Goal: Transaction & Acquisition: Purchase product/service

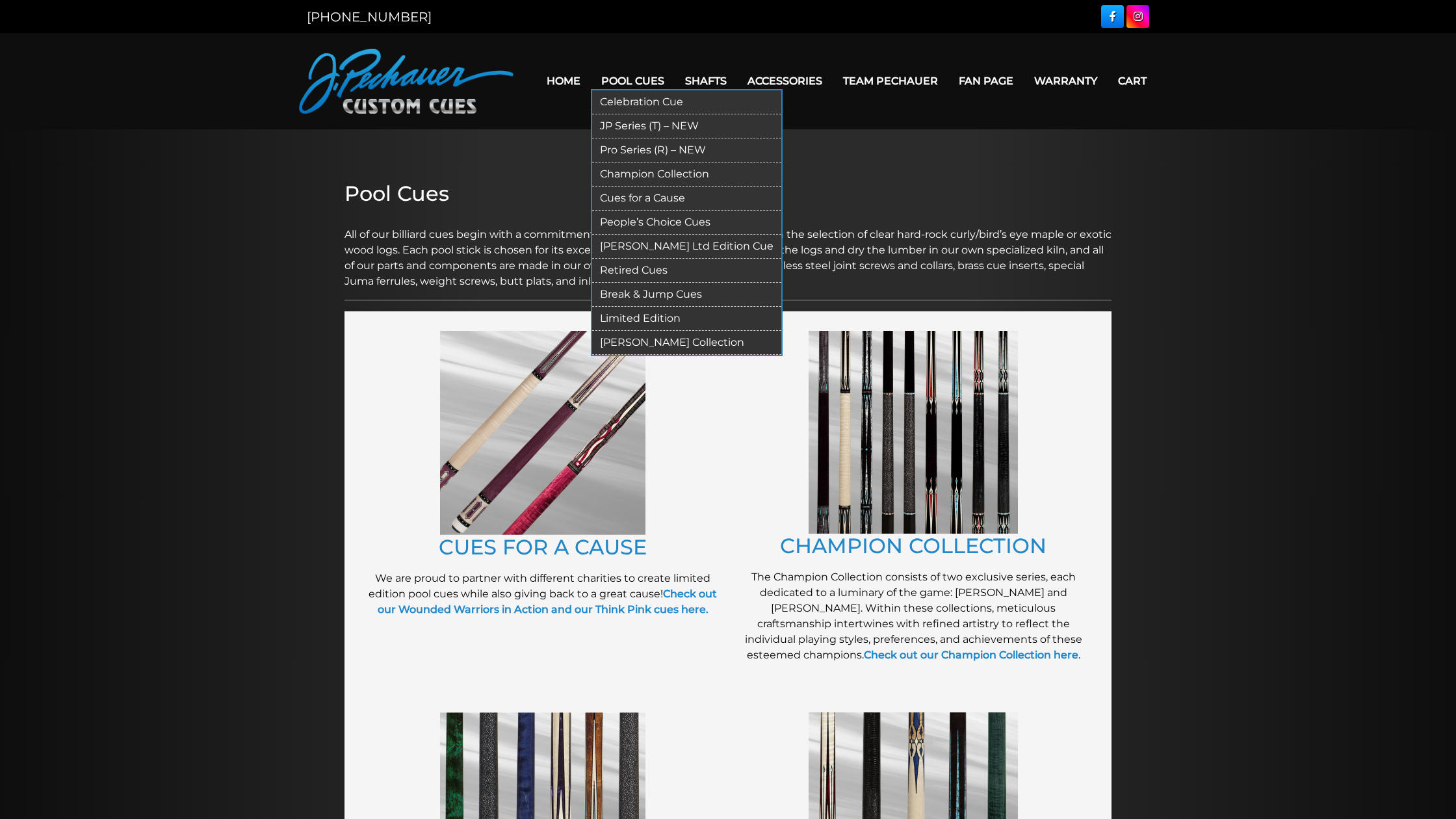
click at [648, 123] on link "JP Series (T) – NEW" at bounding box center [687, 126] width 189 height 24
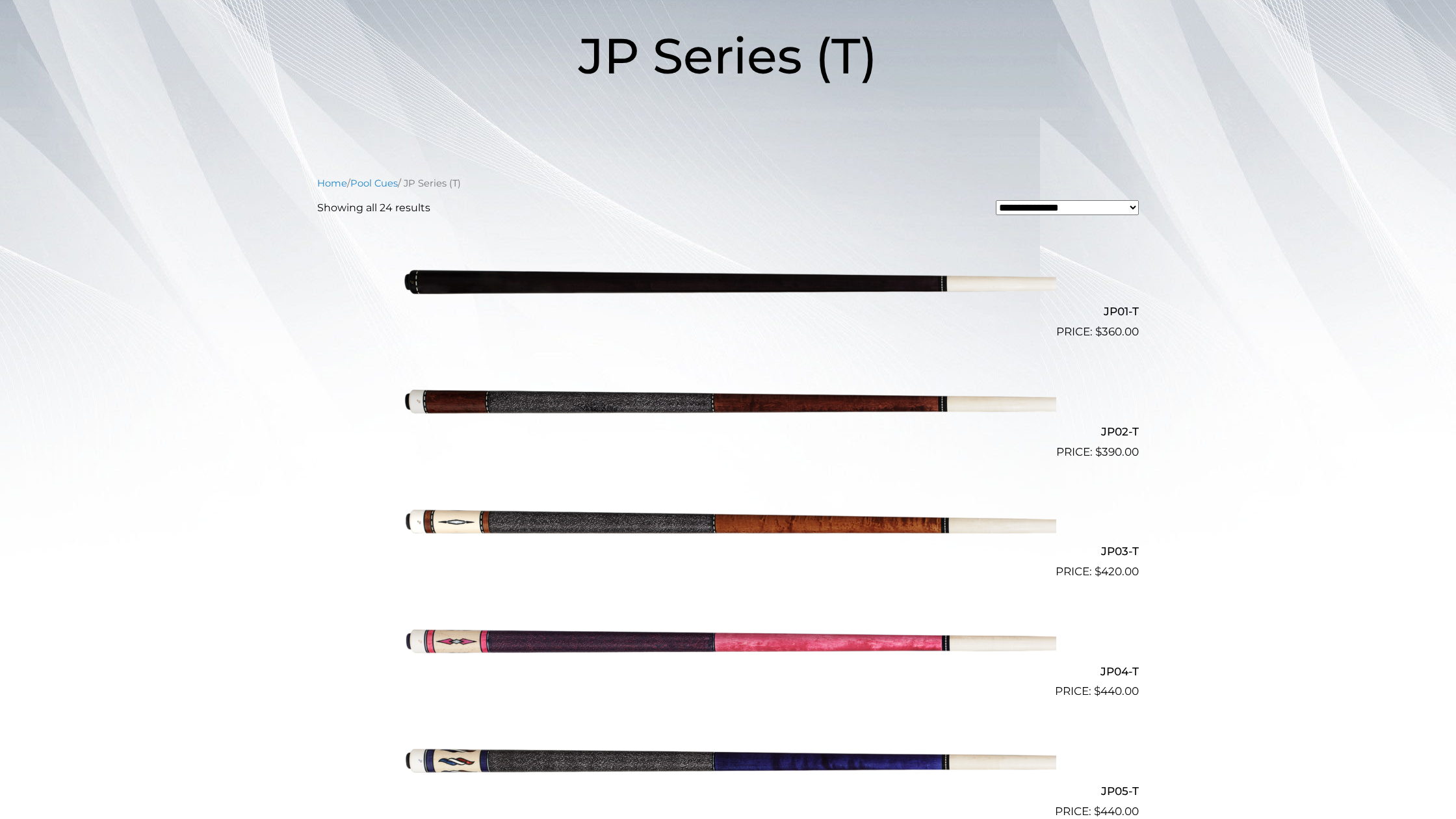
scroll to position [195, 0]
click at [803, 643] on img at bounding box center [728, 640] width 657 height 109
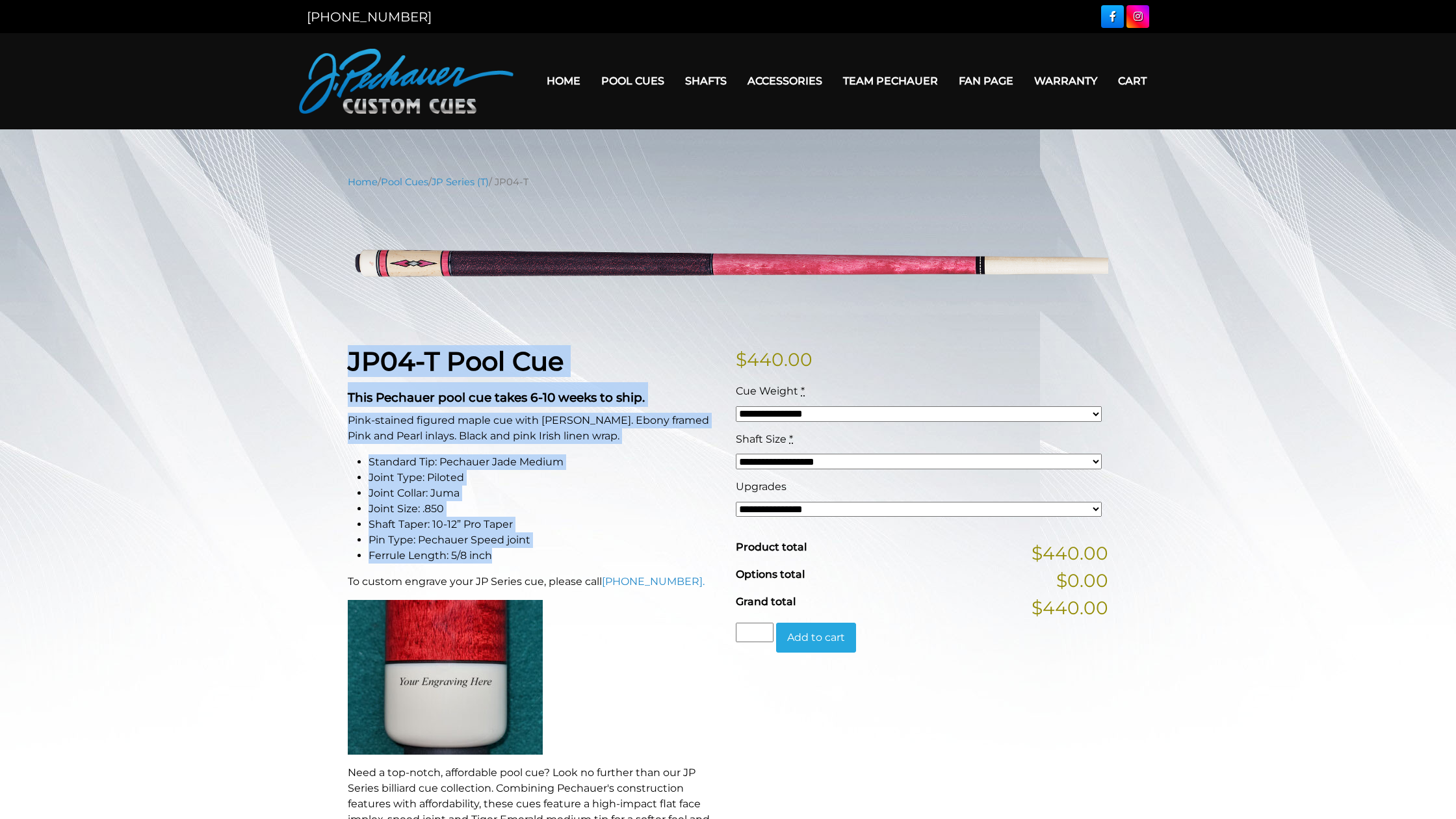
drag, startPoint x: 349, startPoint y: 353, endPoint x: 505, endPoint y: 553, distance: 253.6
click at [505, 553] on div "JP04-T Pool Cue This Pechauer pool cue takes 6-10 weeks to ship. Pink-stained f…" at bounding box center [534, 671] width 388 height 651
copy div "JP04-T Pool Cue This Pechauer pool cue takes 6-10 weeks to ship. Pink-stained f…"
